Goal: Transaction & Acquisition: Book appointment/travel/reservation

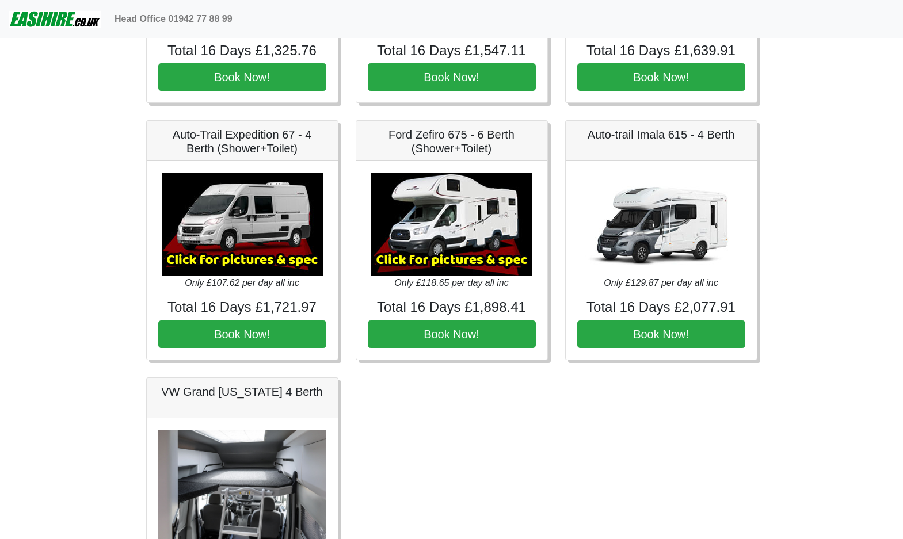
scroll to position [1612, 0]
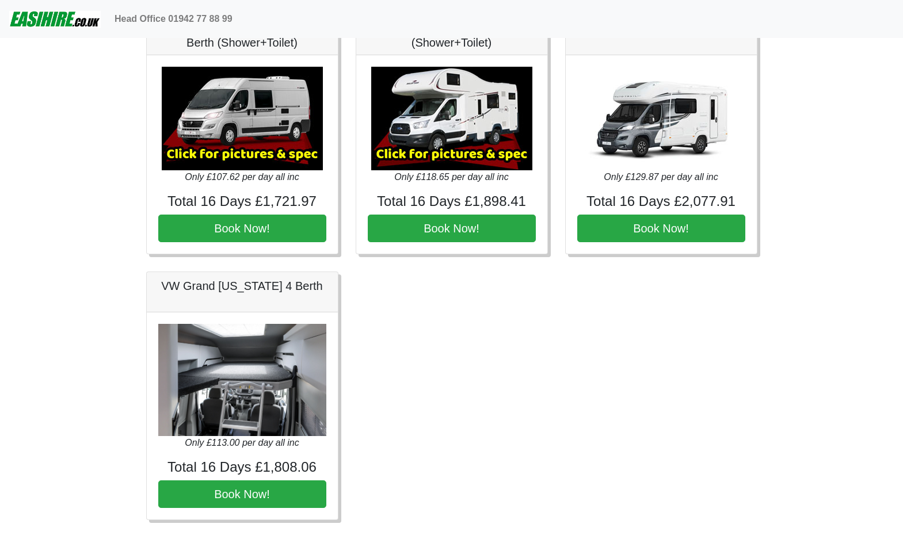
click at [271, 387] on img at bounding box center [242, 380] width 168 height 112
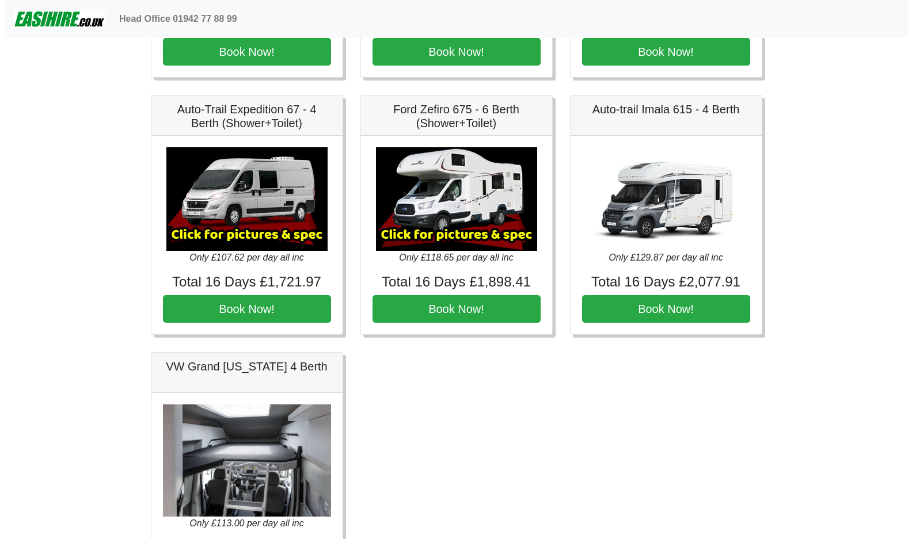
scroll to position [1523, 0]
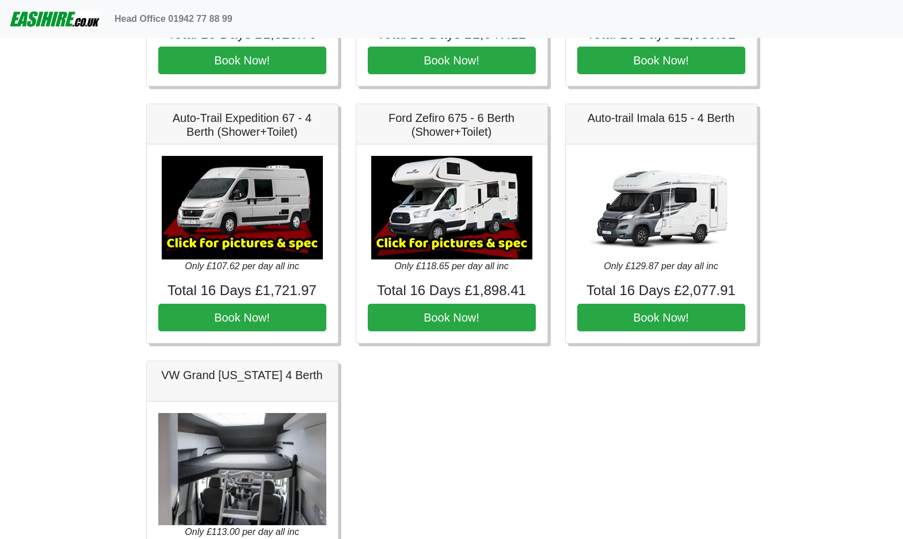
click at [446, 202] on img at bounding box center [451, 208] width 161 height 104
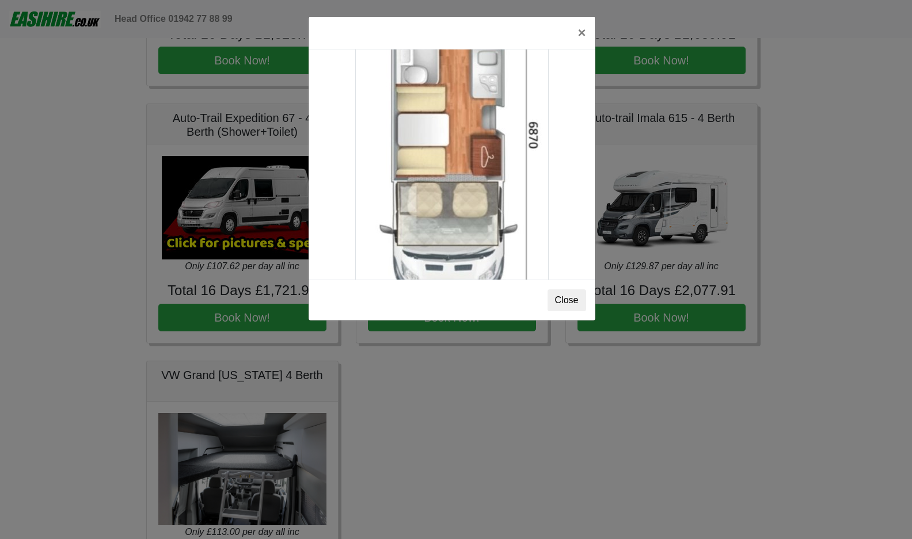
scroll to position [2031, 0]
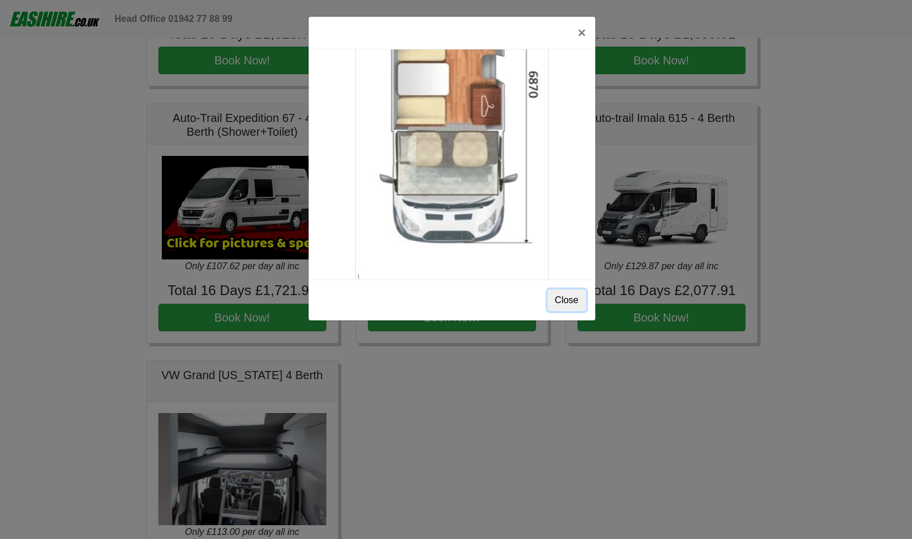
click at [567, 305] on button "Close" at bounding box center [567, 301] width 39 height 22
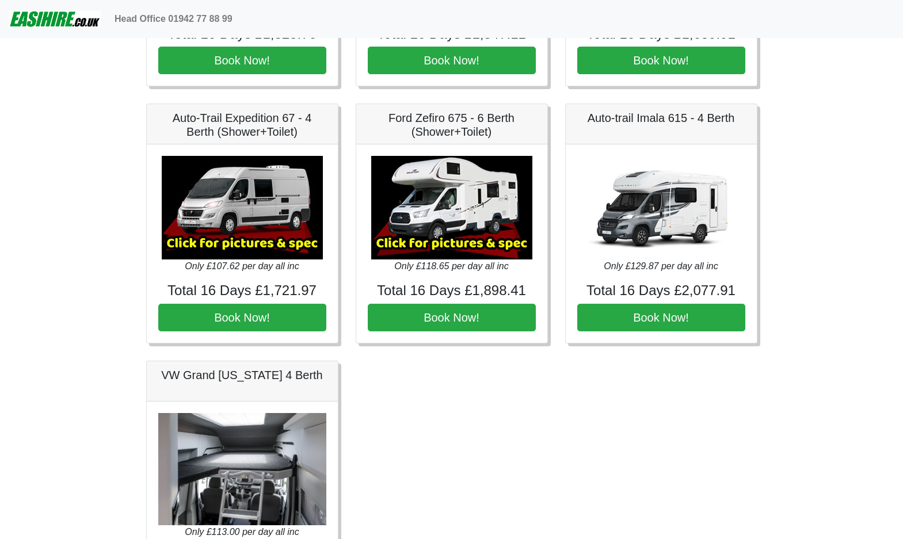
click at [462, 210] on img at bounding box center [451, 208] width 161 height 104
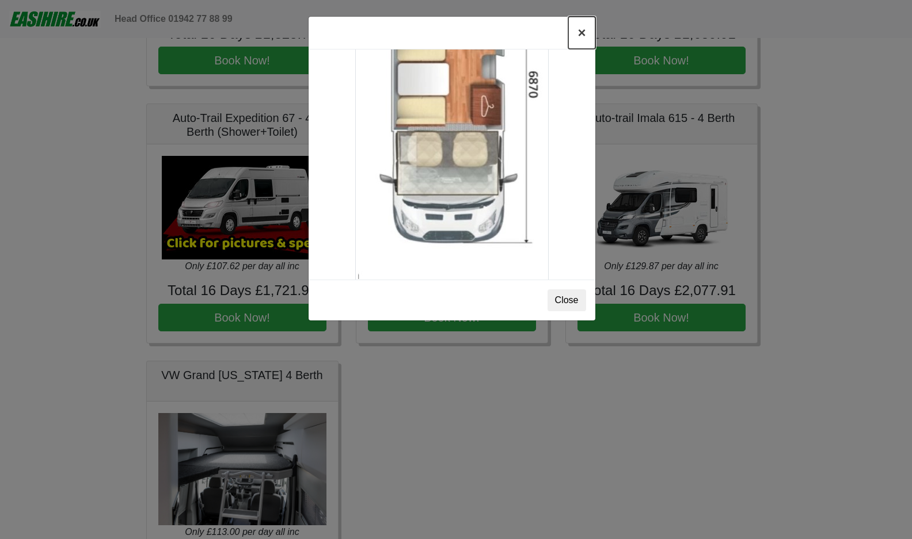
click at [578, 39] on button "×" at bounding box center [581, 33] width 26 height 32
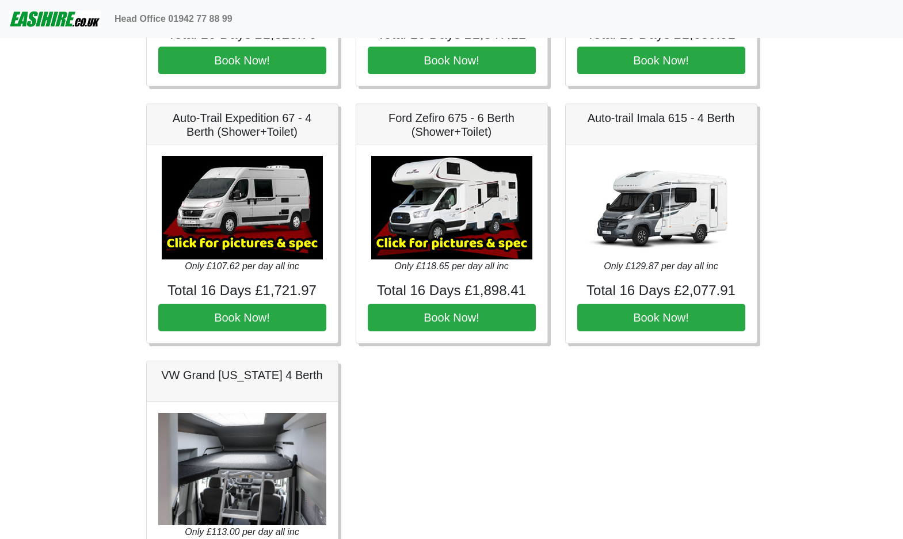
click at [245, 200] on img at bounding box center [242, 208] width 161 height 104
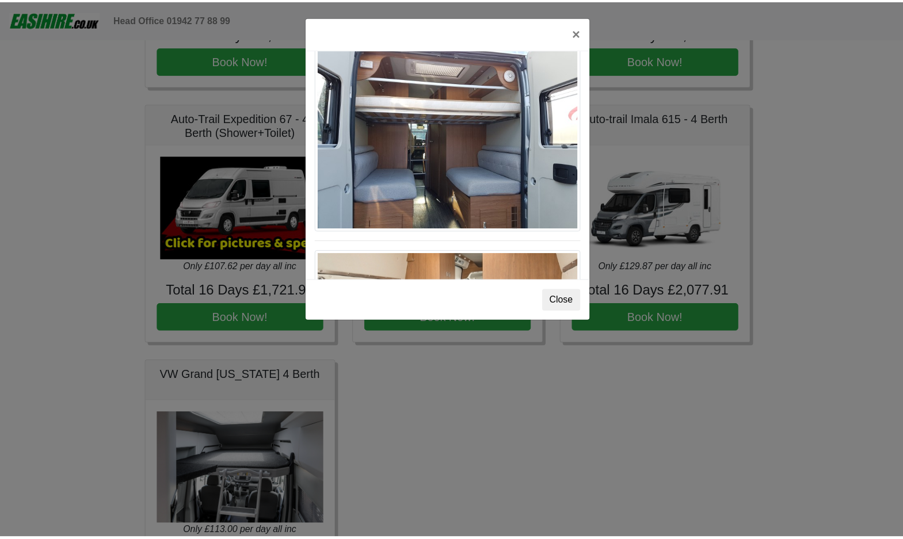
scroll to position [925, 0]
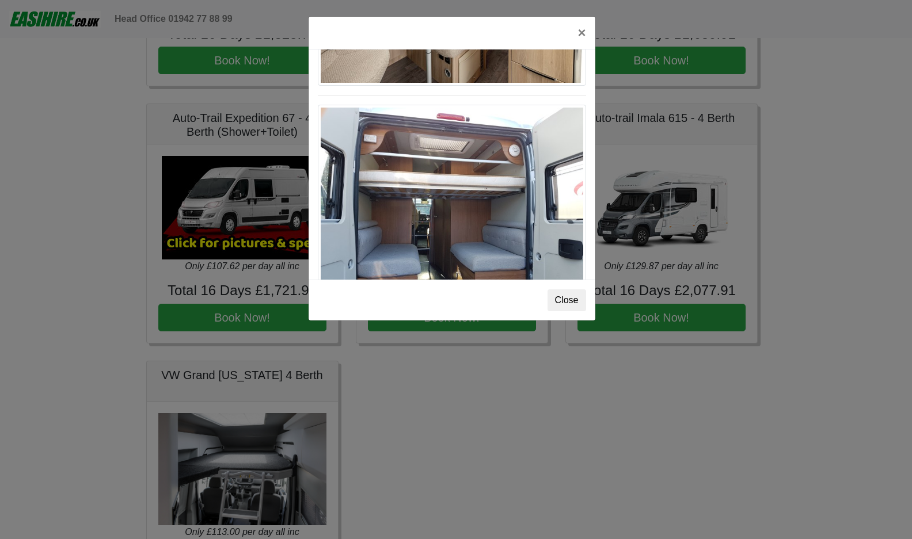
click at [560, 313] on div "Close" at bounding box center [452, 300] width 287 height 41
click at [559, 305] on button "Close" at bounding box center [567, 301] width 39 height 22
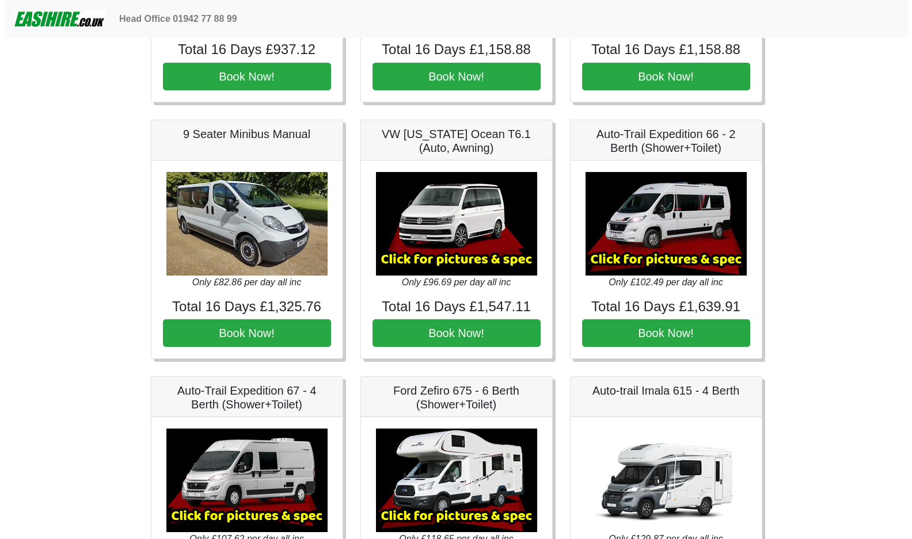
scroll to position [1235, 0]
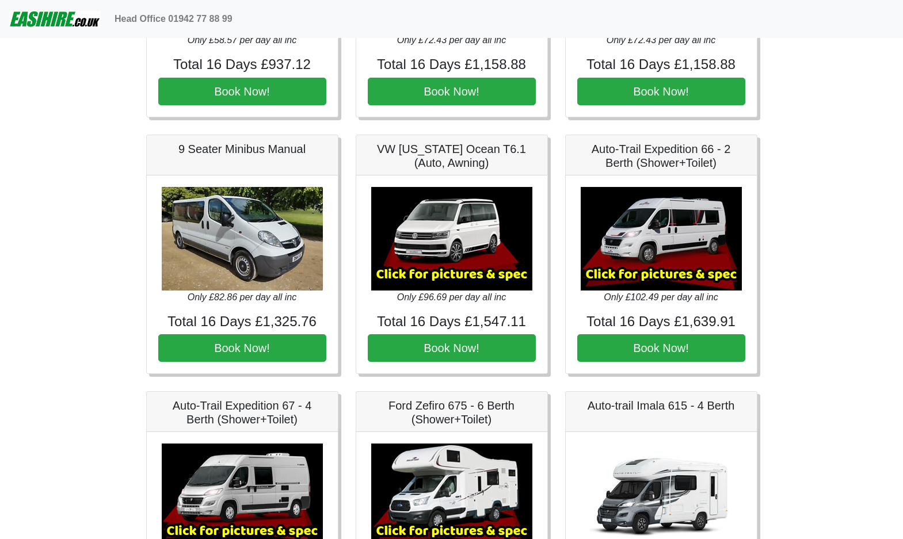
click at [473, 249] on img at bounding box center [451, 239] width 161 height 104
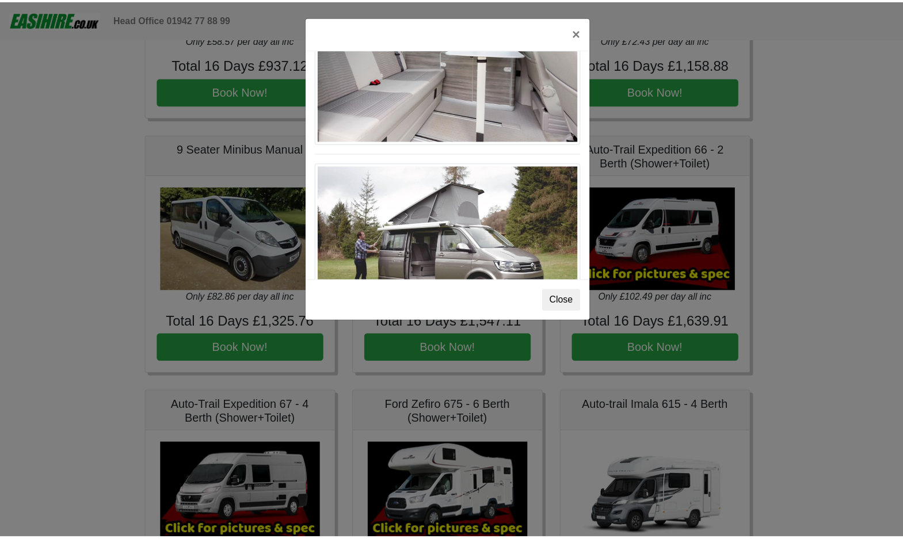
scroll to position [1036, 0]
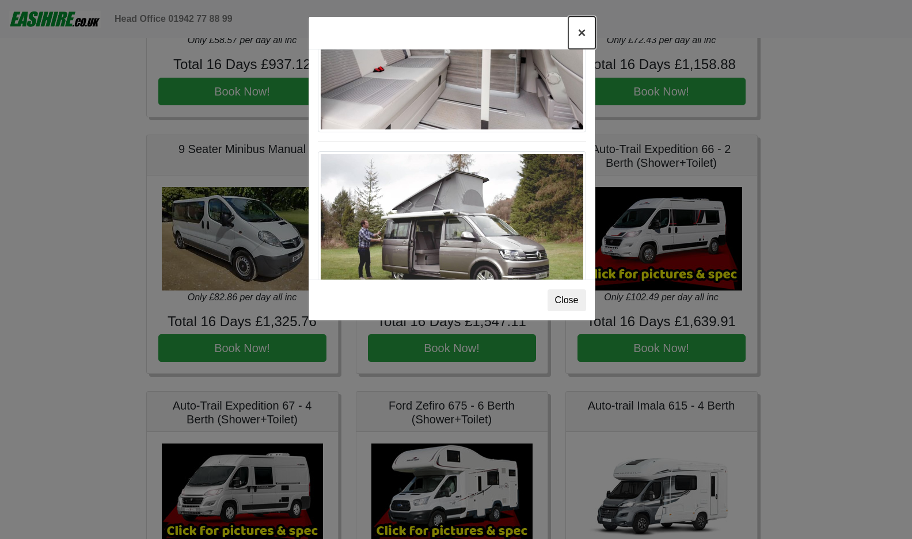
click at [580, 38] on button "×" at bounding box center [581, 33] width 26 height 32
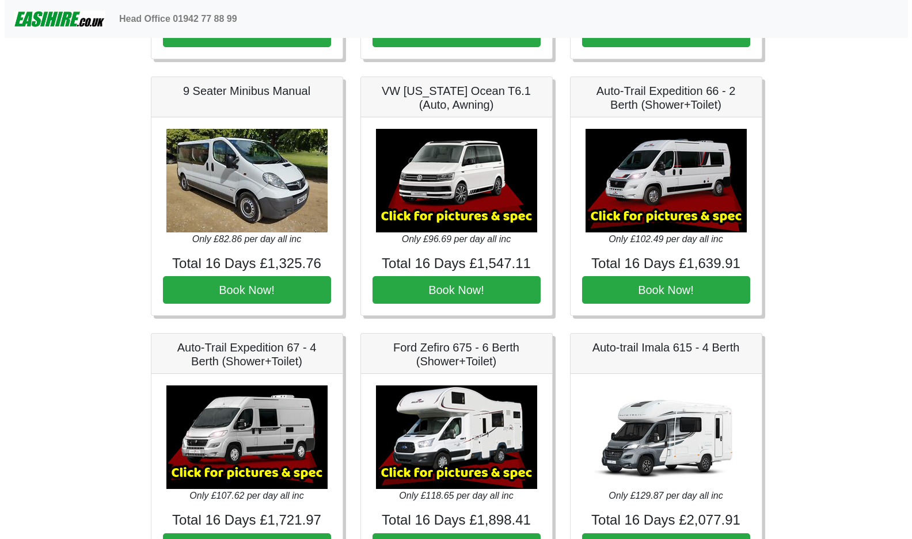
scroll to position [1293, 0]
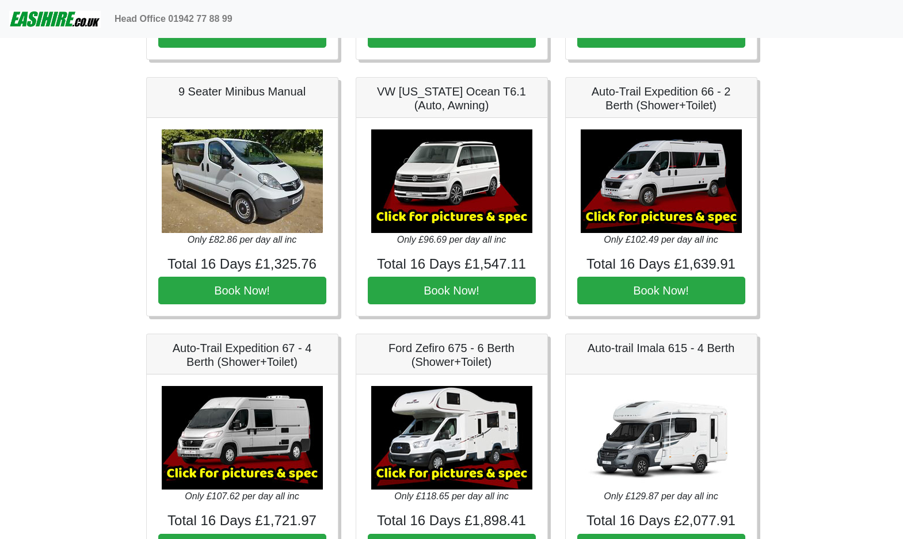
click at [668, 169] on img at bounding box center [661, 182] width 161 height 104
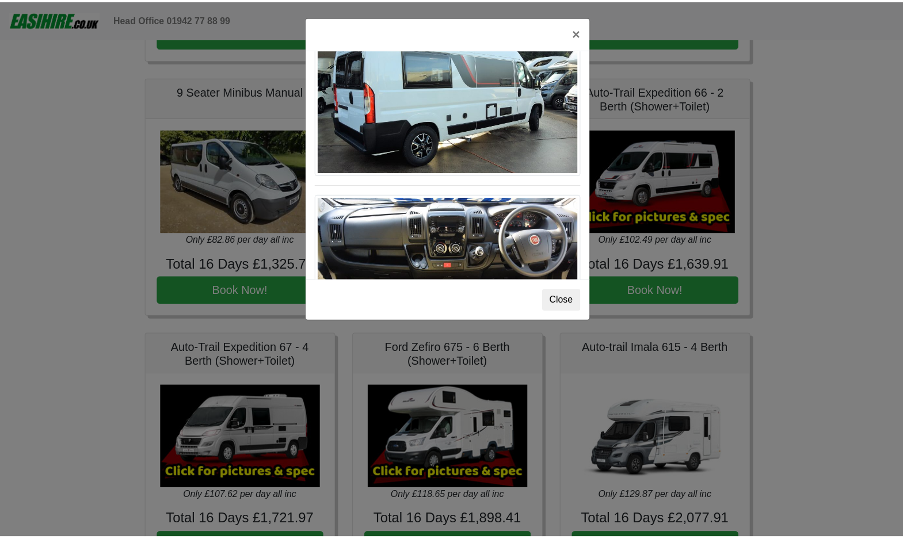
scroll to position [979, 0]
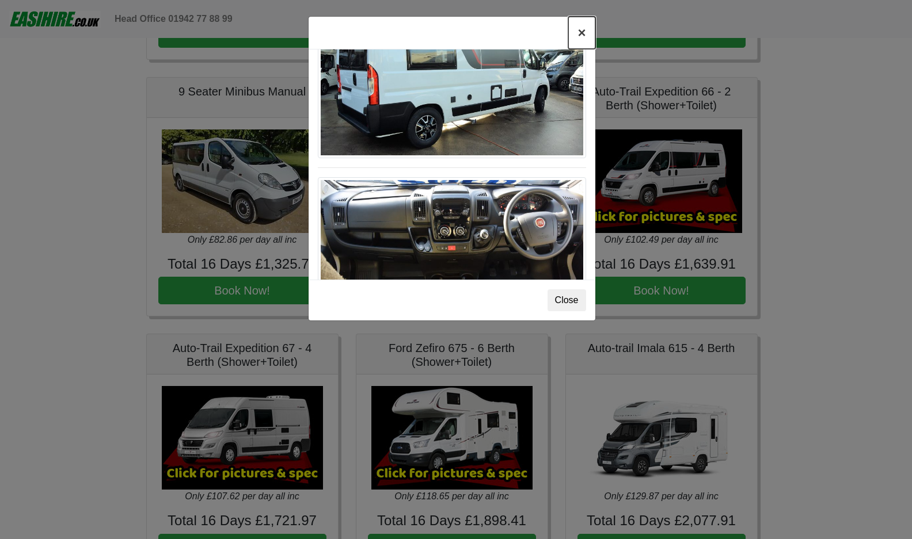
click at [580, 32] on button "×" at bounding box center [581, 33] width 26 height 32
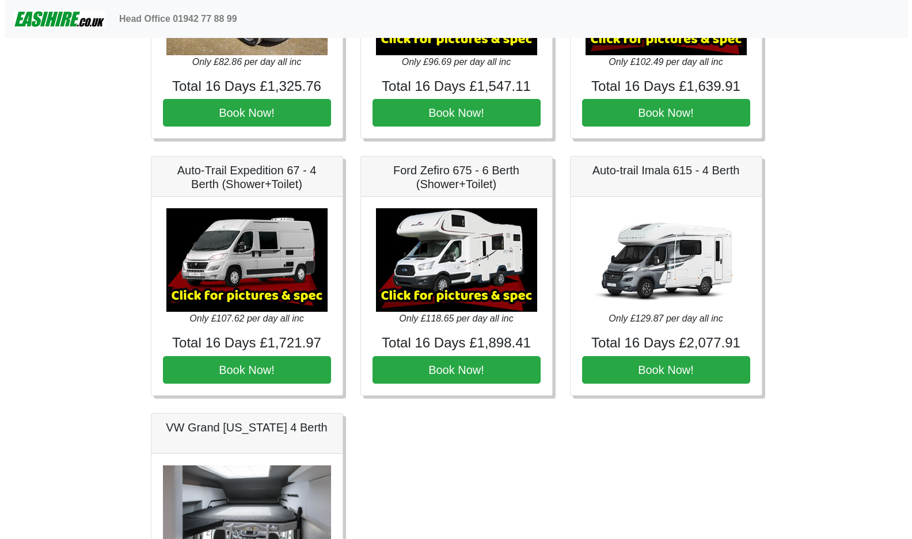
scroll to position [1465, 0]
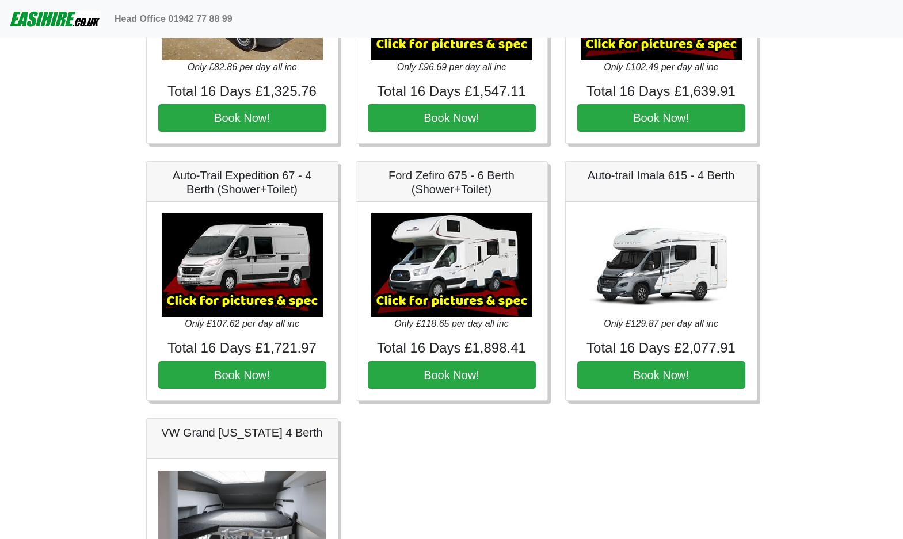
click at [469, 275] on img at bounding box center [451, 266] width 161 height 104
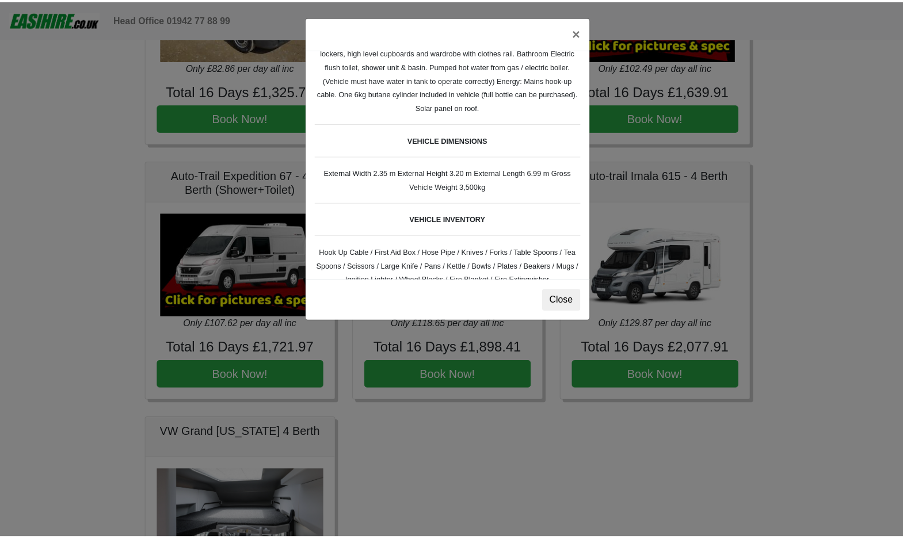
scroll to position [303, 0]
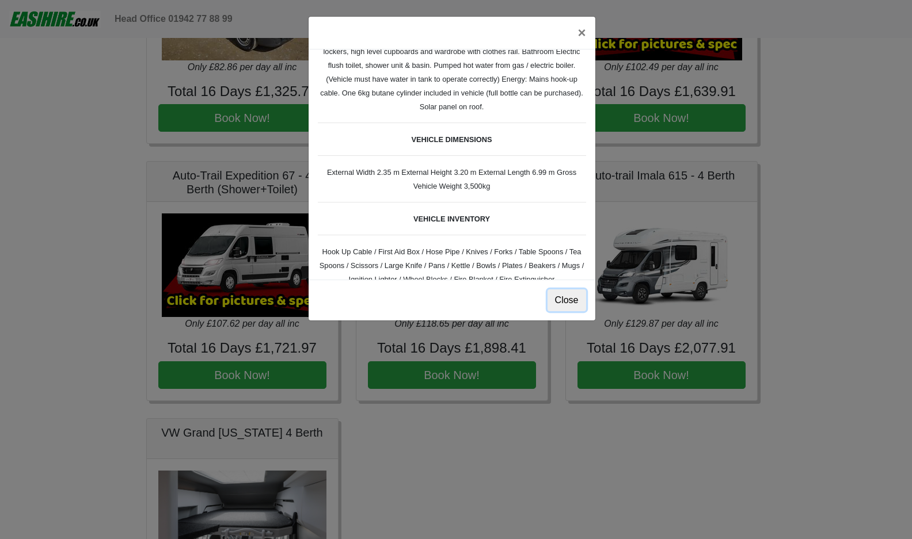
click at [567, 298] on button "Close" at bounding box center [567, 301] width 39 height 22
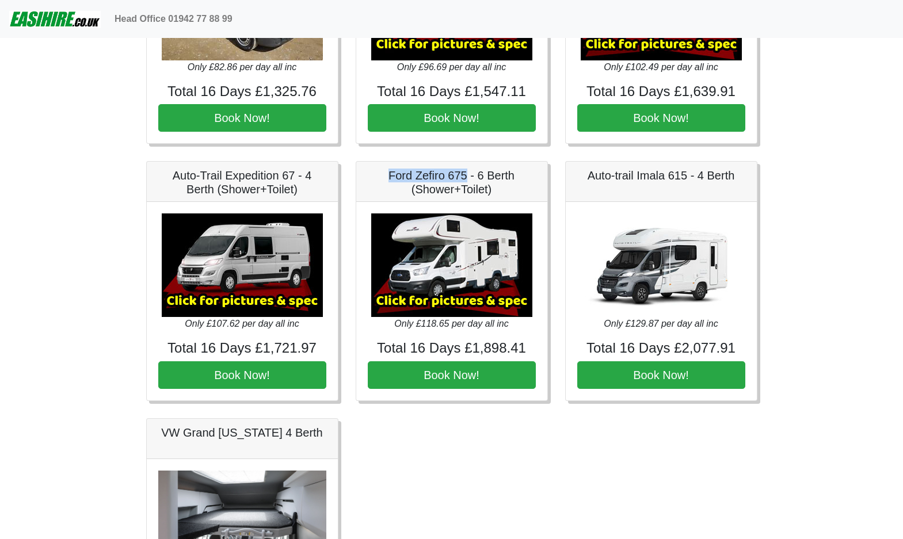
drag, startPoint x: 389, startPoint y: 174, endPoint x: 466, endPoint y: 178, distance: 77.2
click at [466, 178] on h5 "Ford Zefiro 675 - 6 Berth (Shower+Toilet)" at bounding box center [452, 183] width 168 height 28
copy h5 "Ford Zefiro 675"
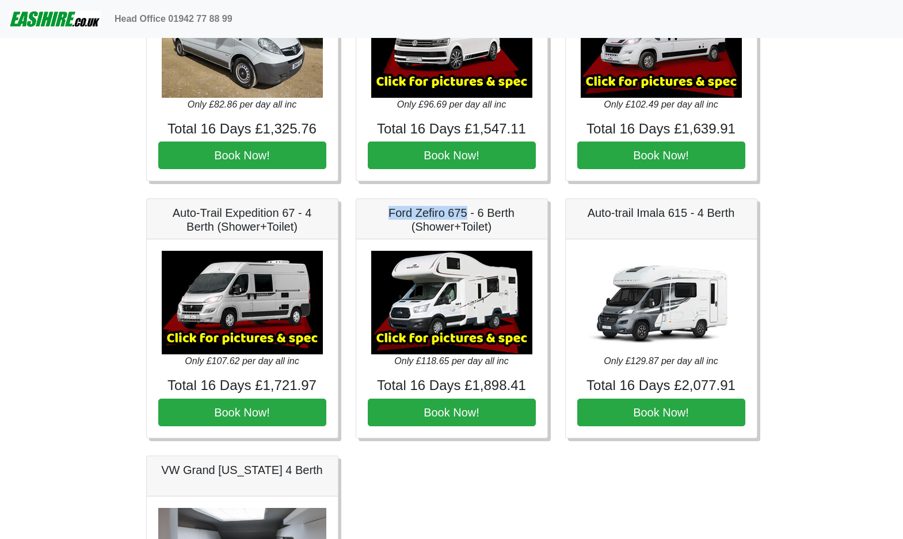
scroll to position [1408, 0]
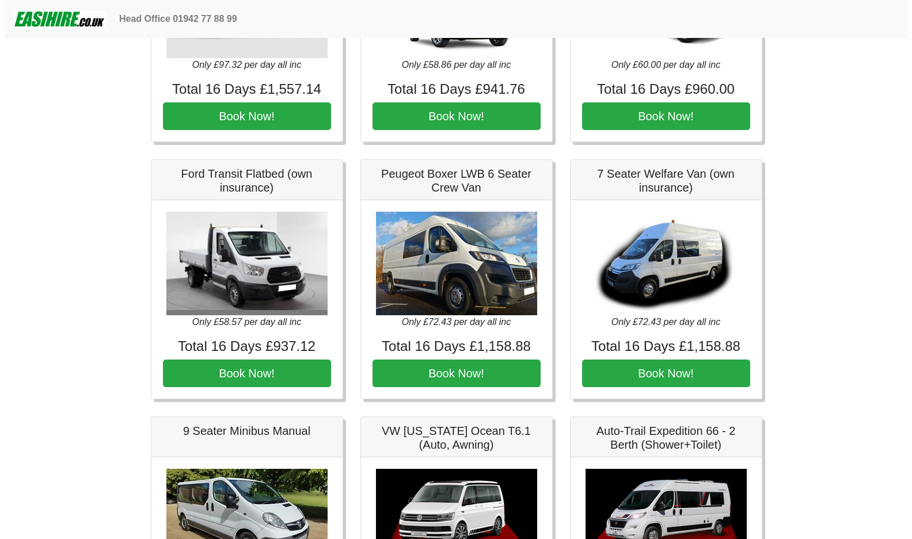
scroll to position [1151, 0]
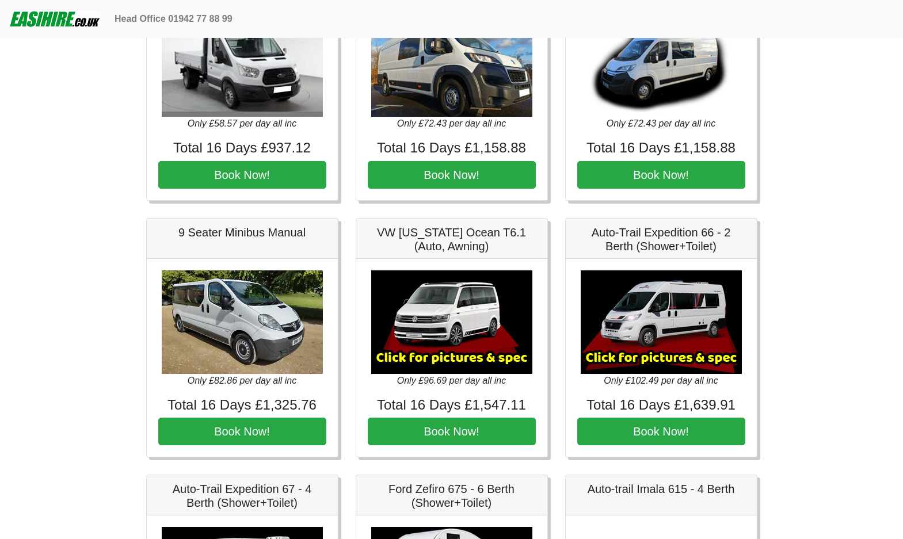
click at [436, 333] on img at bounding box center [451, 323] width 161 height 104
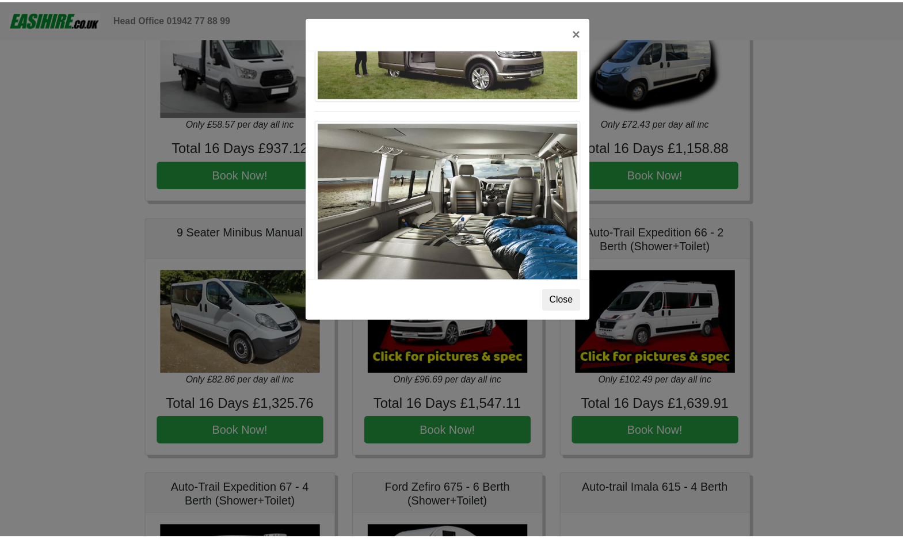
scroll to position [1256, 0]
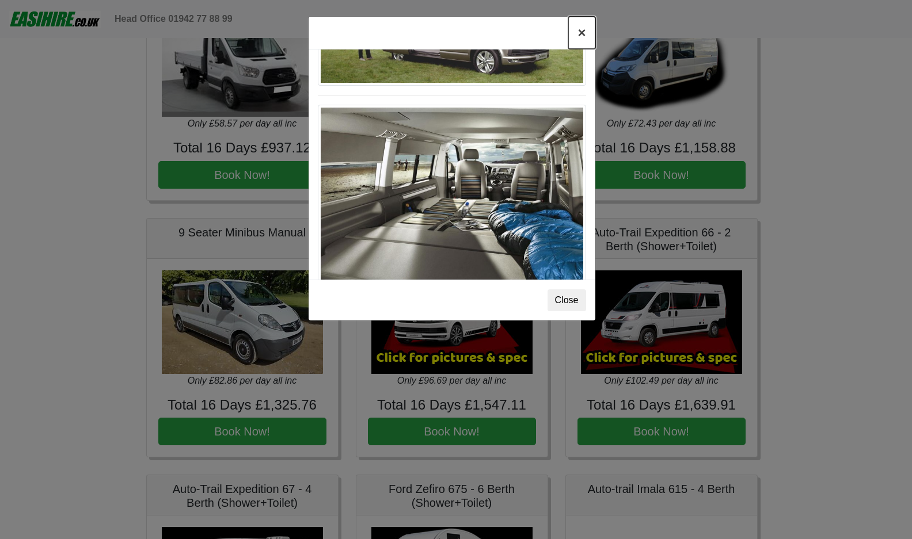
click at [580, 37] on button "×" at bounding box center [581, 33] width 26 height 32
